Goal: Task Accomplishment & Management: Manage account settings

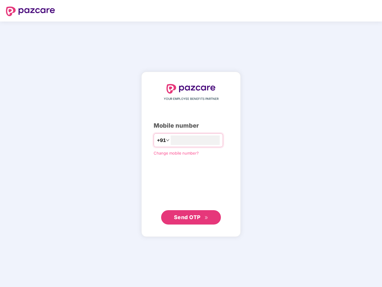
click at [191, 144] on input "number" at bounding box center [195, 140] width 49 height 10
click at [31, 11] on img at bounding box center [30, 12] width 49 height 10
click at [157, 140] on span "+91" at bounding box center [161, 140] width 9 height 7
click at [191, 217] on span "Send OTP" at bounding box center [187, 217] width 27 height 6
